Goal: Task Accomplishment & Management: Manage account settings

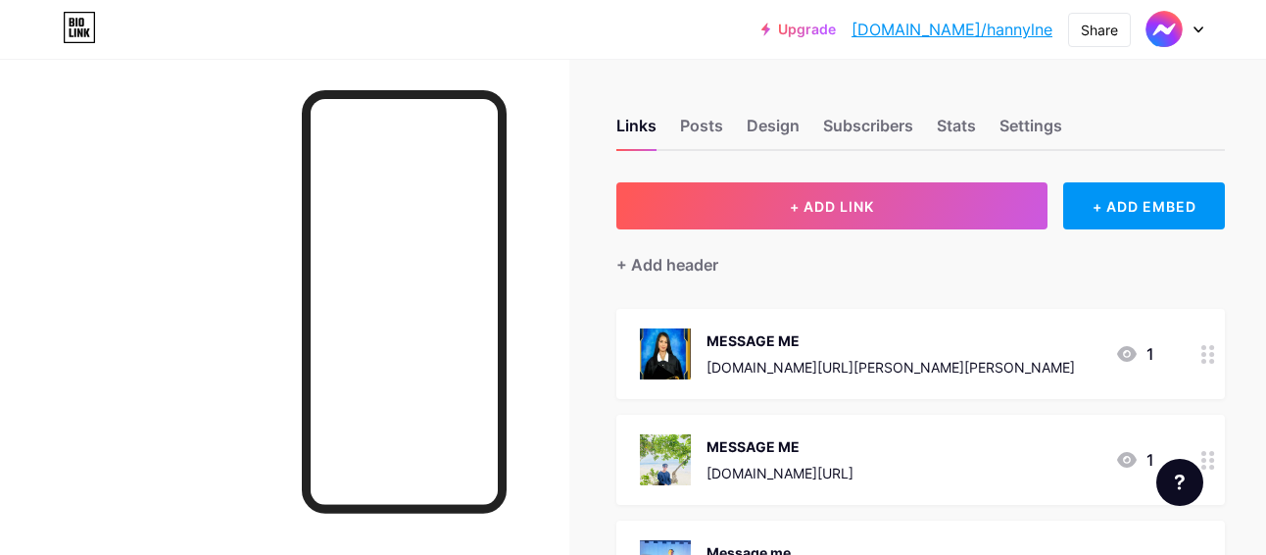
click at [1183, 446] on div "Feature requests Help center Contact support" at bounding box center [1172, 474] width 63 height 63
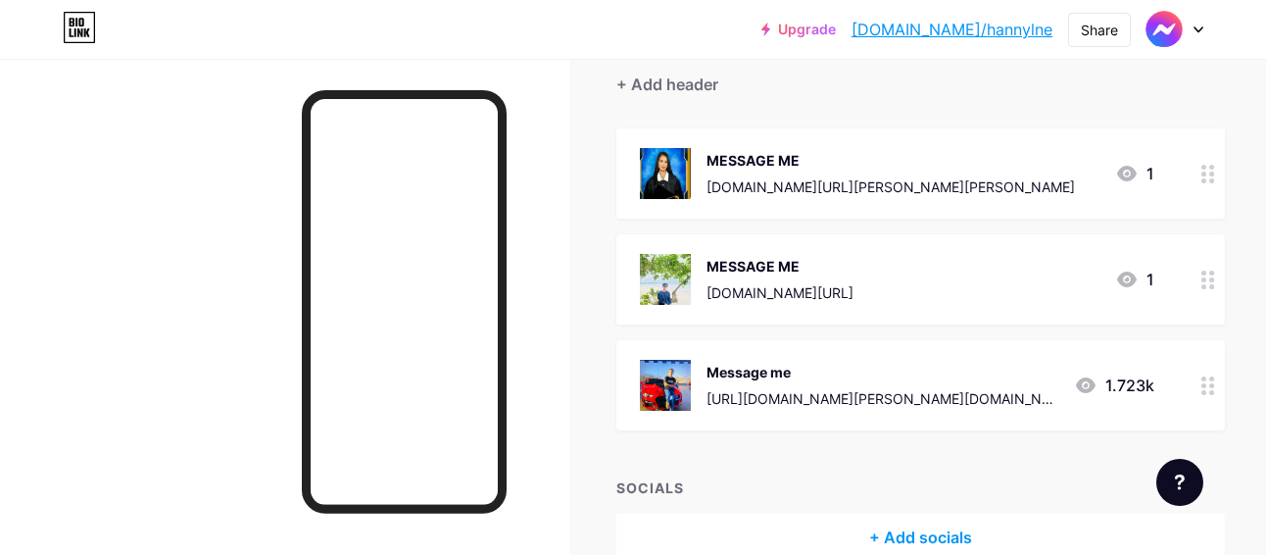
scroll to position [196, 0]
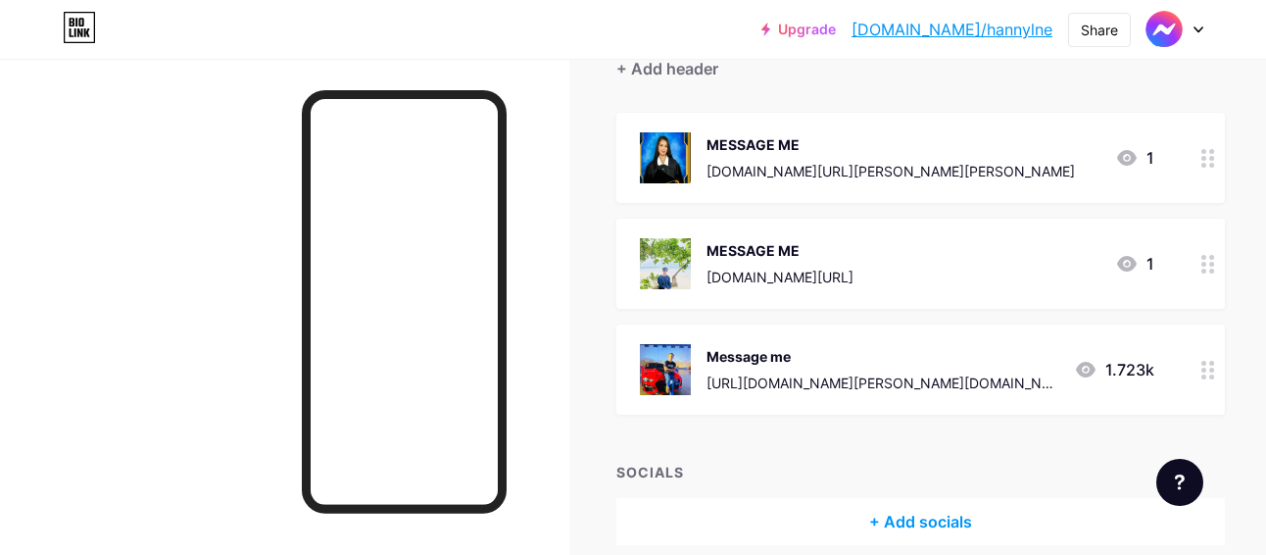
click at [1192, 382] on div at bounding box center [1208, 369] width 33 height 90
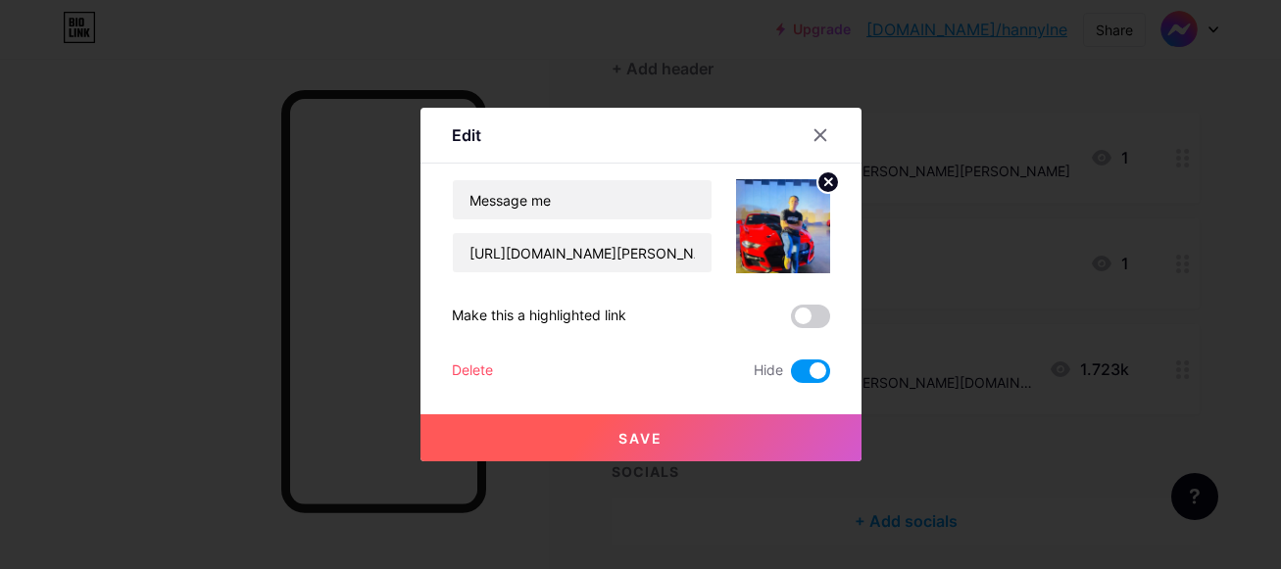
click at [806, 365] on span at bounding box center [810, 372] width 39 height 24
click at [791, 376] on input "checkbox" at bounding box center [791, 376] width 0 height 0
click at [808, 314] on span at bounding box center [810, 317] width 39 height 24
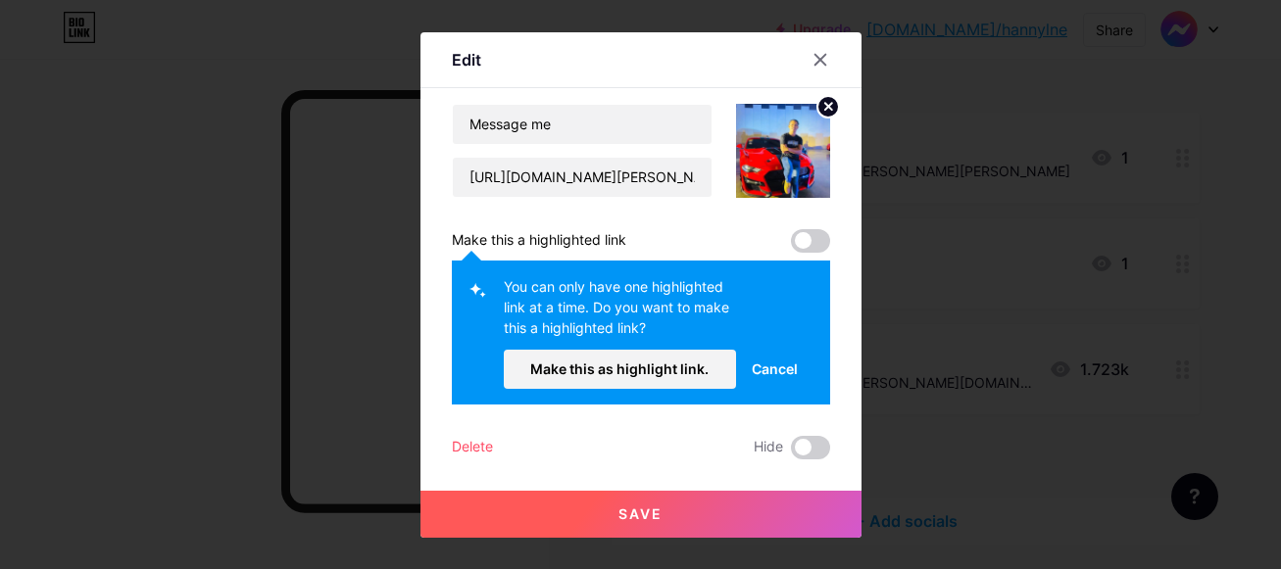
click at [715, 516] on button "Save" at bounding box center [640, 514] width 441 height 47
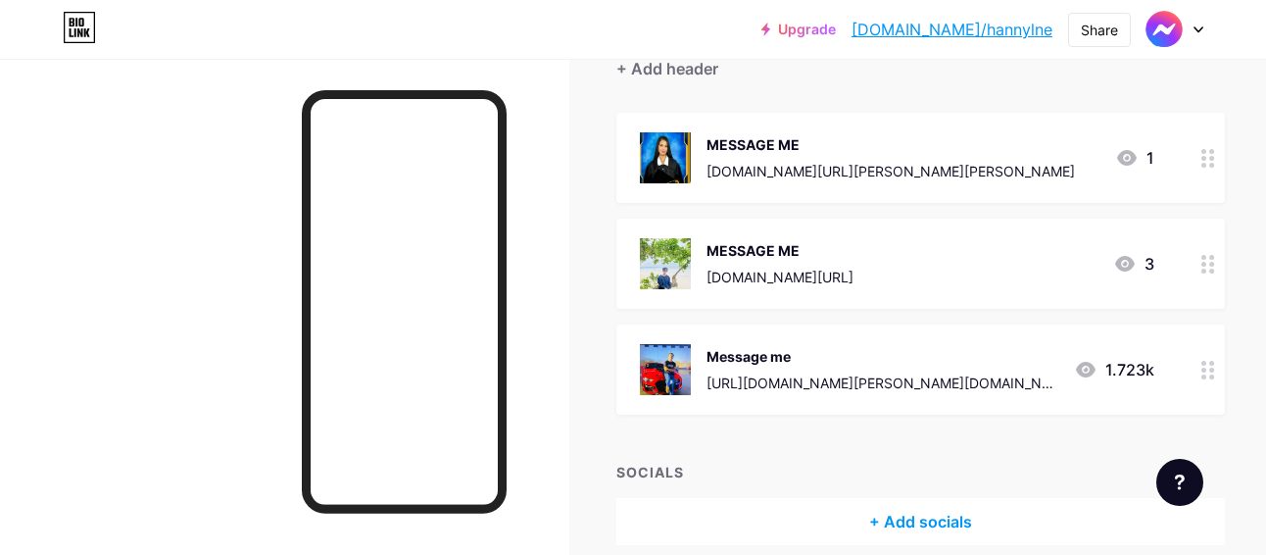
click at [1201, 267] on icon at bounding box center [1208, 264] width 14 height 19
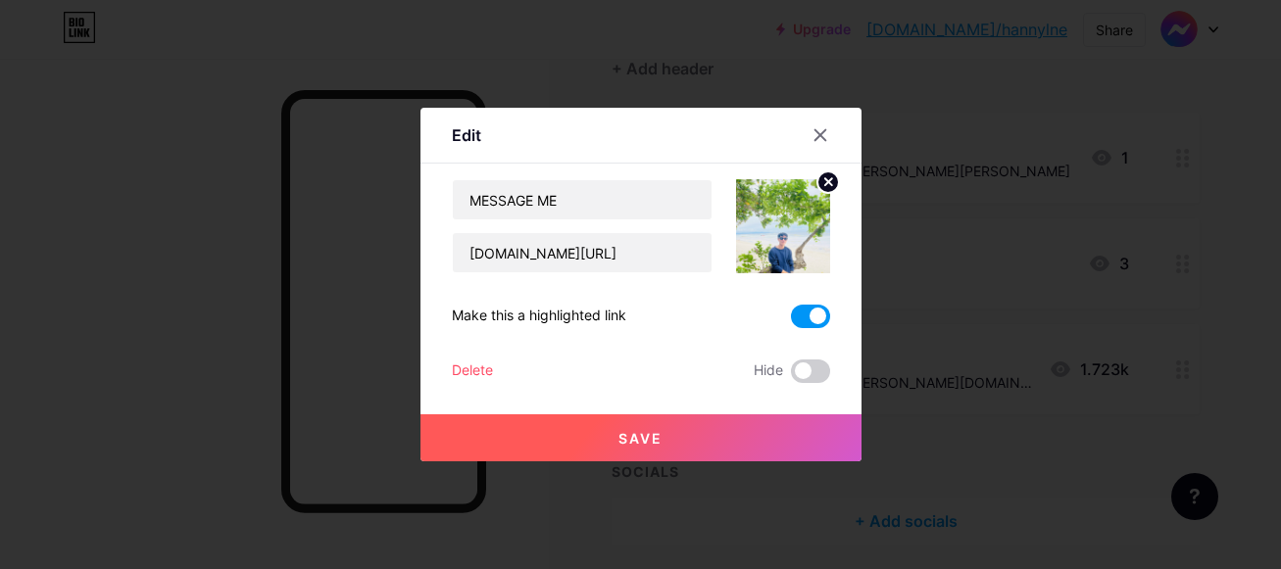
click at [811, 302] on div "MESSAGE ME [DOMAIN_NAME][URL] Make this a highlighted link Delete Hide Save" at bounding box center [641, 281] width 378 height 204
click at [809, 305] on span at bounding box center [810, 317] width 39 height 24
click at [791, 321] on input "checkbox" at bounding box center [791, 321] width 0 height 0
click at [804, 375] on span at bounding box center [810, 372] width 39 height 24
click at [791, 376] on input "checkbox" at bounding box center [791, 376] width 0 height 0
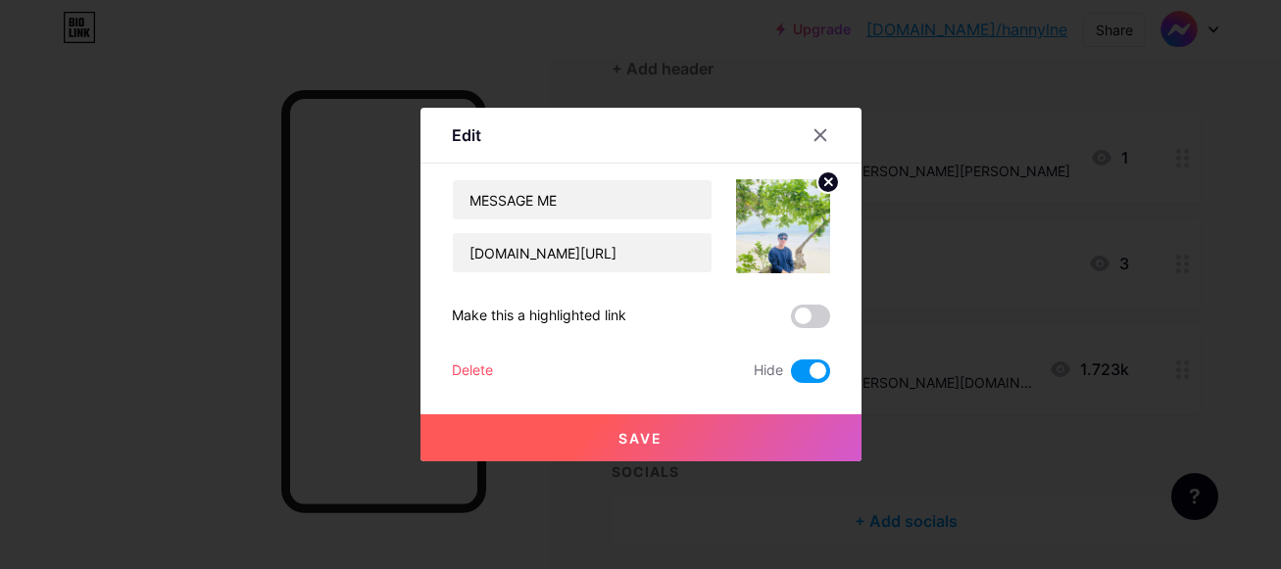
click at [715, 442] on button "Save" at bounding box center [640, 437] width 441 height 47
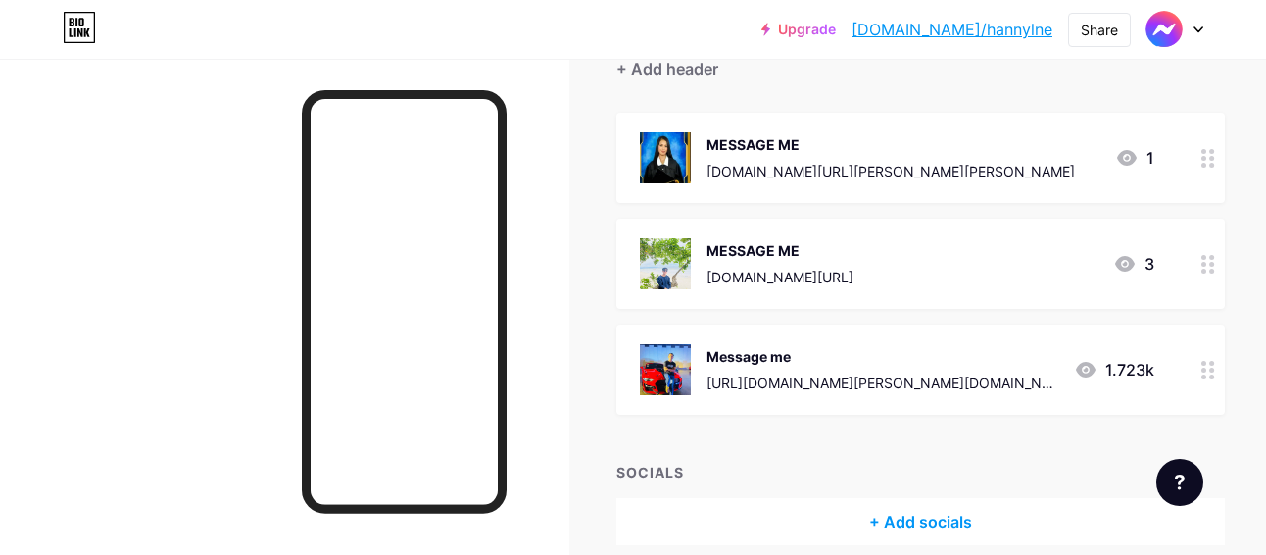
click at [1201, 366] on icon at bounding box center [1208, 370] width 14 height 19
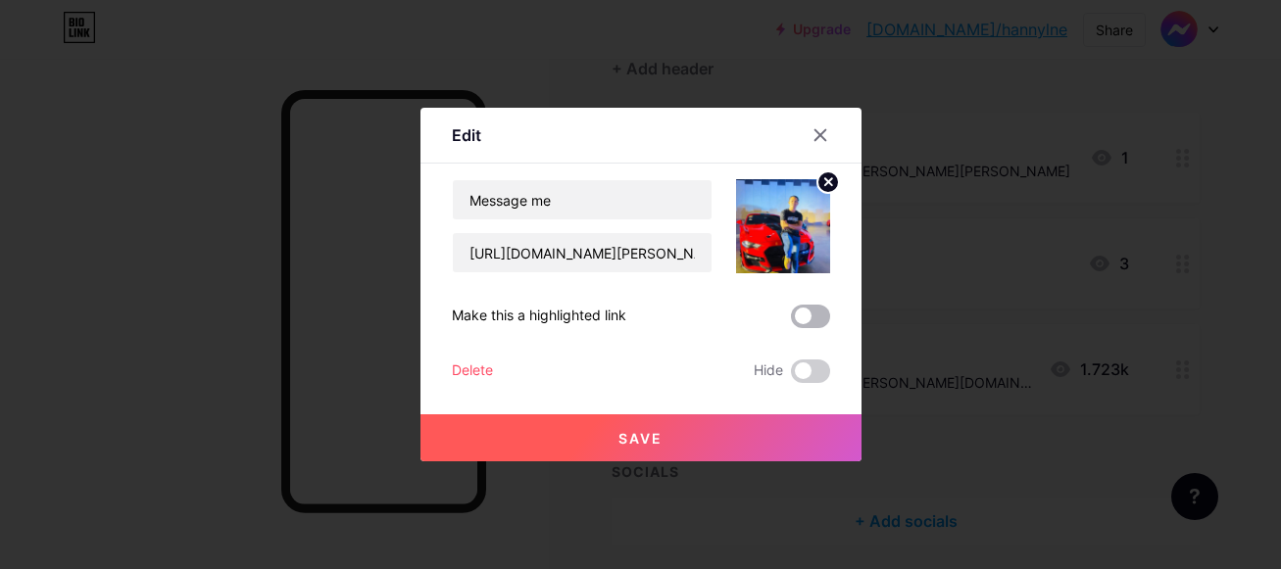
click at [817, 310] on span at bounding box center [810, 317] width 39 height 24
click at [791, 321] on input "checkbox" at bounding box center [791, 321] width 0 height 0
click at [755, 433] on button "Save" at bounding box center [640, 437] width 441 height 47
